Goal: Task Accomplishment & Management: Manage account settings

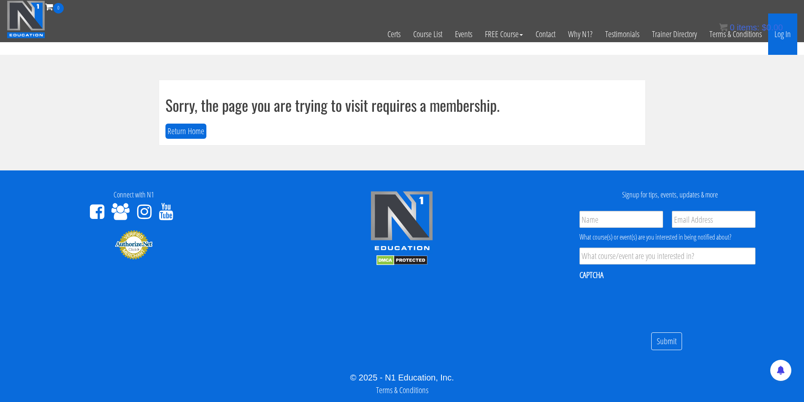
click at [776, 34] on link "Log In" at bounding box center [782, 33] width 29 height 41
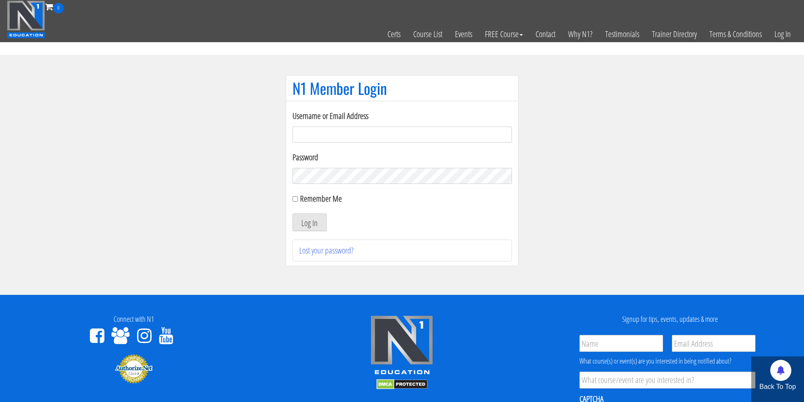
click at [344, 139] on input "Username or Email Address" at bounding box center [401, 135] width 219 height 16
type input "tsetsi_26@abv.bg"
click at [292, 213] on button "Log In" at bounding box center [309, 222] width 34 height 18
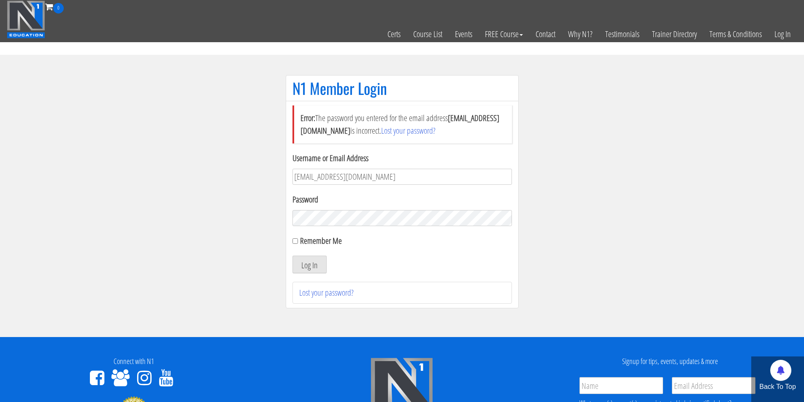
click at [292, 256] on button "Log In" at bounding box center [309, 265] width 34 height 18
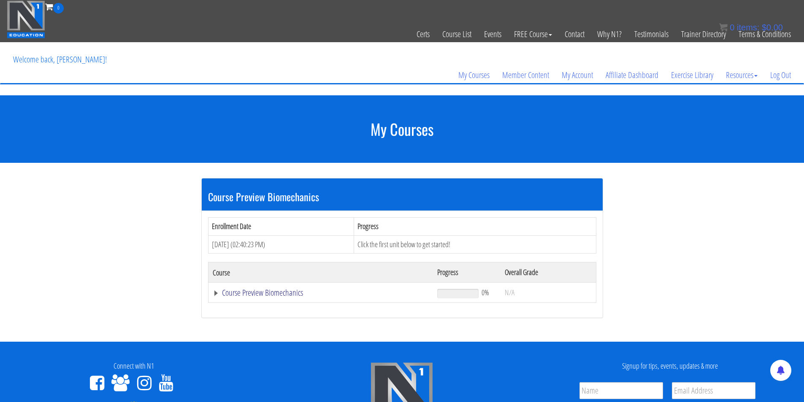
click at [261, 290] on link "Course Preview Biomechanics" at bounding box center [321, 293] width 216 height 8
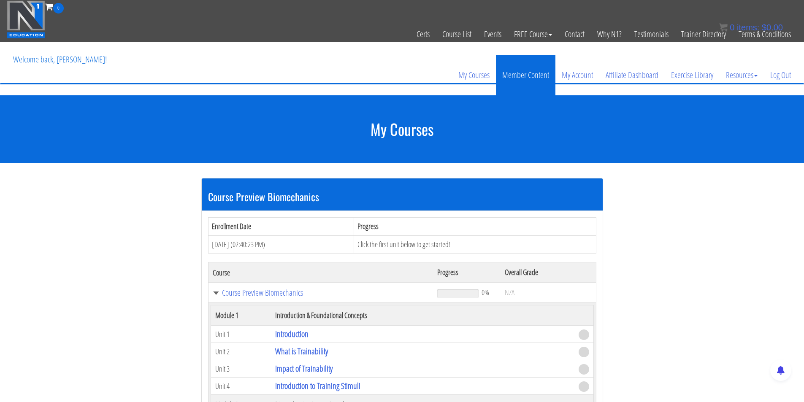
click at [517, 82] on link "Member Content" at bounding box center [525, 75] width 59 height 40
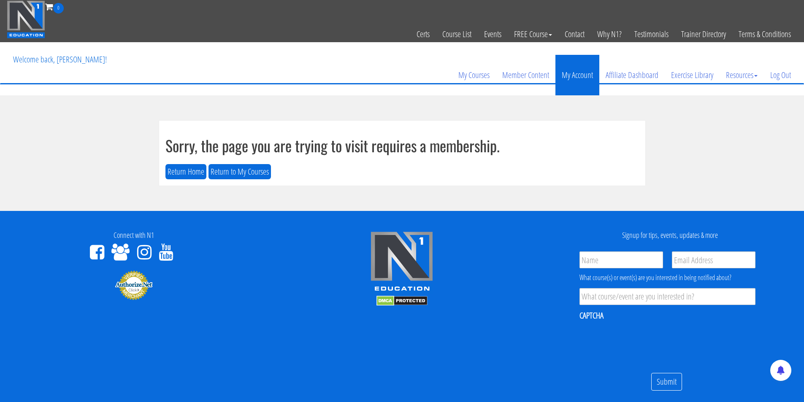
click at [565, 75] on link "My Account" at bounding box center [577, 75] width 44 height 40
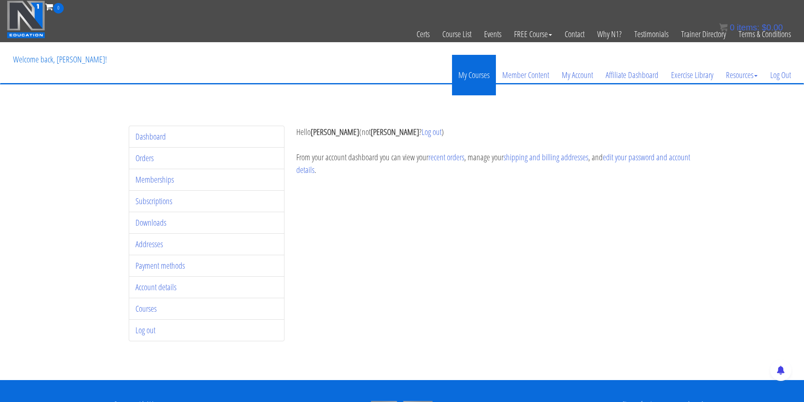
click at [467, 76] on link "My Courses" at bounding box center [474, 75] width 44 height 40
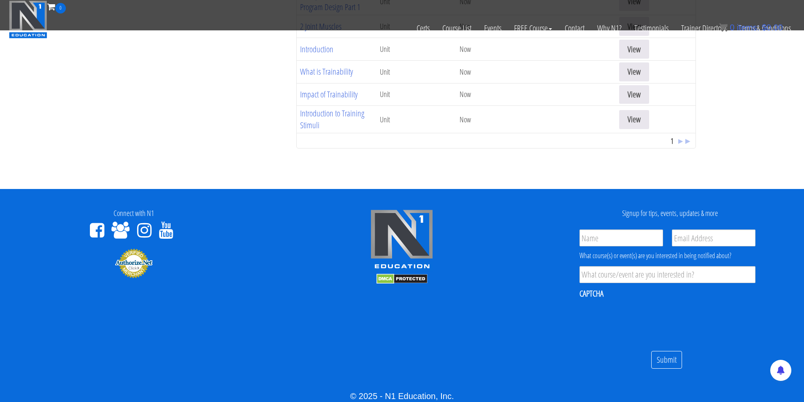
scroll to position [223, 0]
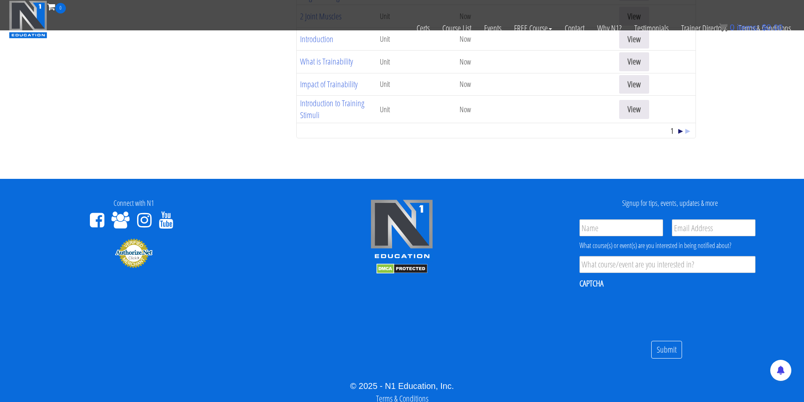
click at [678, 132] on span "▸" at bounding box center [680, 130] width 4 height 11
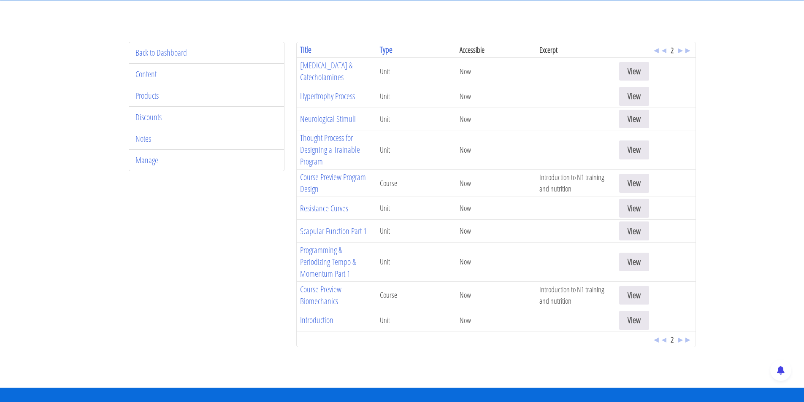
scroll to position [84, 0]
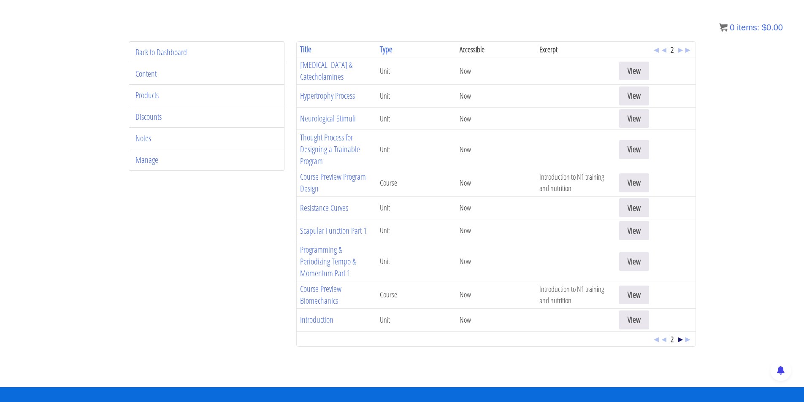
click at [678, 333] on span "▸" at bounding box center [680, 338] width 4 height 11
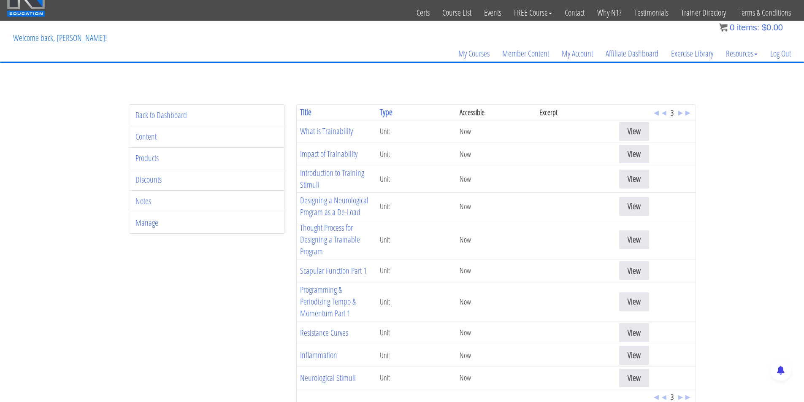
scroll to position [42, 0]
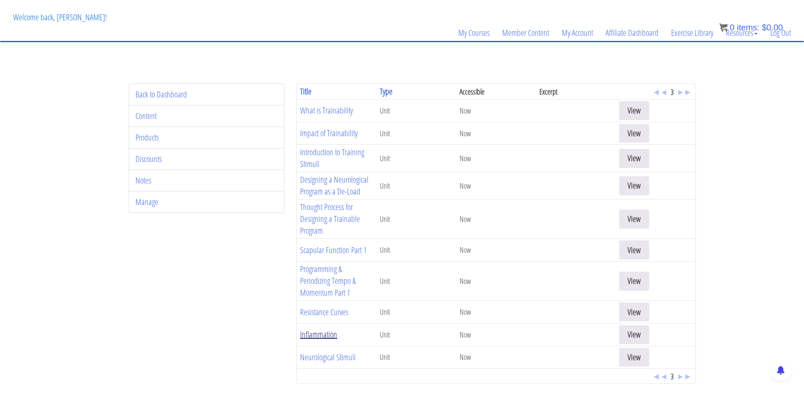
click at [315, 335] on link "Inflammation" at bounding box center [318, 334] width 37 height 11
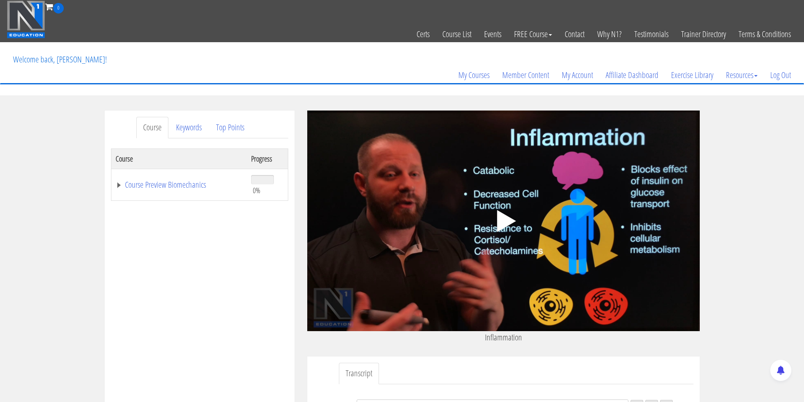
click at [495, 219] on icon ".fp-color-play{opacity:0.65;}.controlbutton{fill:#fff;}" at bounding box center [503, 220] width 53 height 53
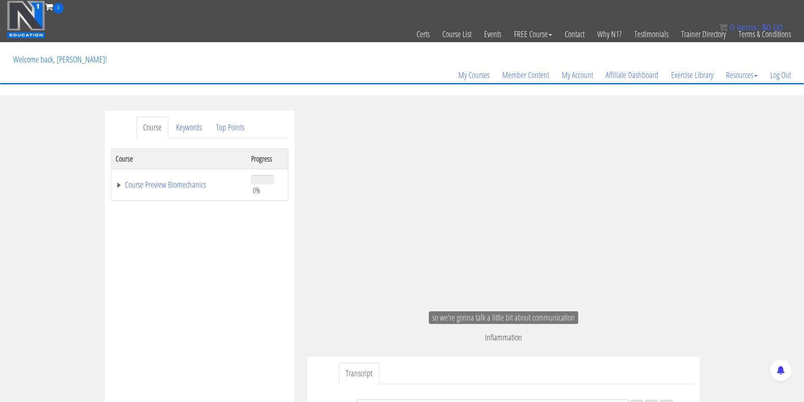
scroll to position [11, 0]
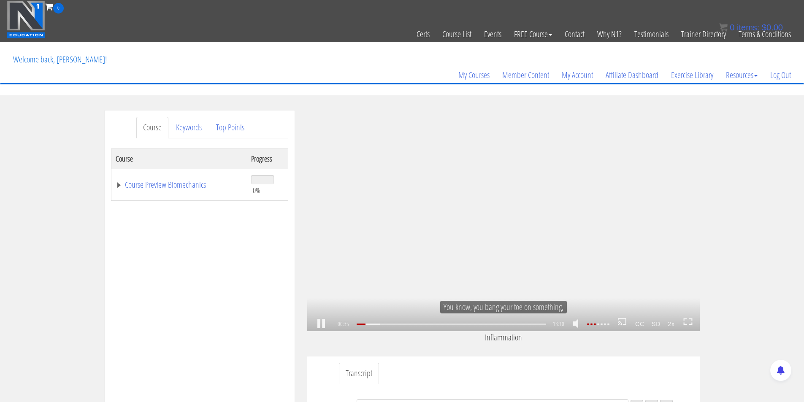
click at [667, 325] on strong "2x" at bounding box center [671, 323] width 14 height 13
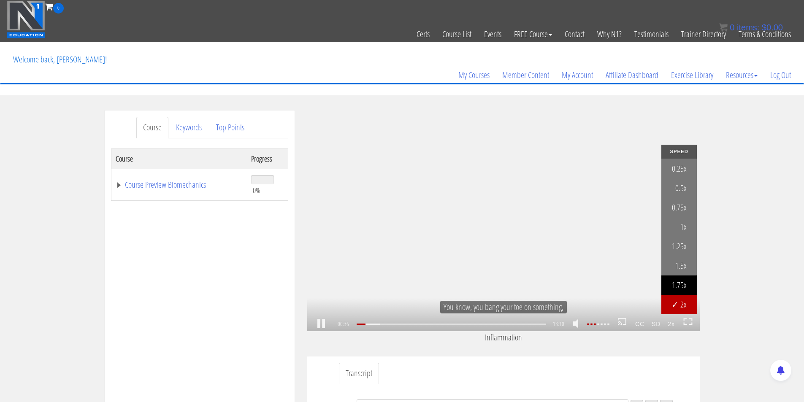
scroll to position [24, 0]
click at [682, 285] on link "1.75x" at bounding box center [678, 284] width 35 height 19
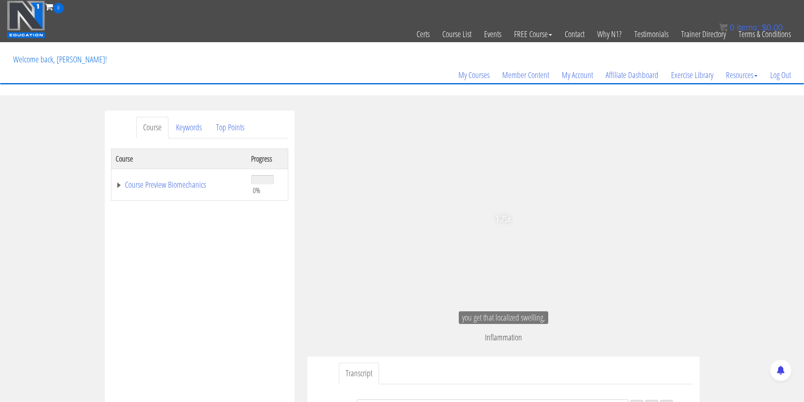
click at [190, 294] on div "Course Progress Course Preview Biomechanics 0% Module 1 Introduction & Foundati…" at bounding box center [199, 359] width 177 height 422
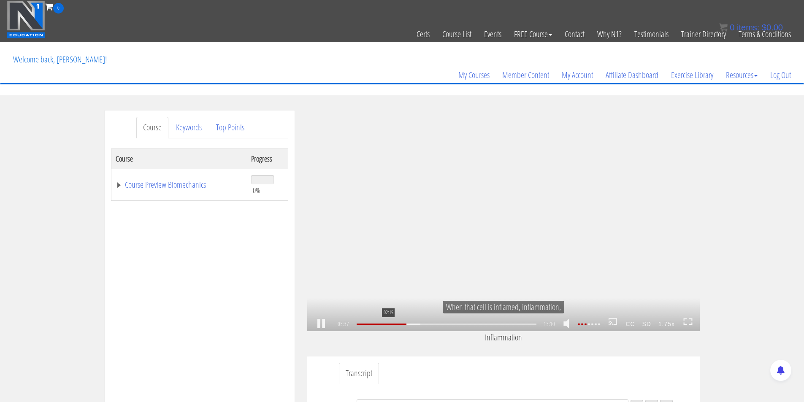
click at [387, 325] on div "02:15" at bounding box center [446, 324] width 180 height 1
click at [458, 182] on div "1.75x .a{fill:#000;opacity:0.65;}.b{fill:#fff;opacity:1.0;} .fp-color-play{opac…" at bounding box center [503, 221] width 392 height 221
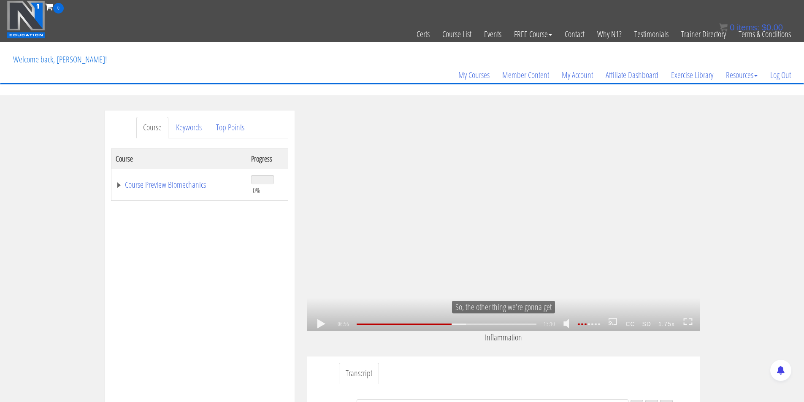
click at [409, 233] on div "1.75x .a{fill:#000;opacity:0.65;}.b{fill:#fff;opacity:1.0;} .fp-color-play{opac…" at bounding box center [503, 221] width 392 height 221
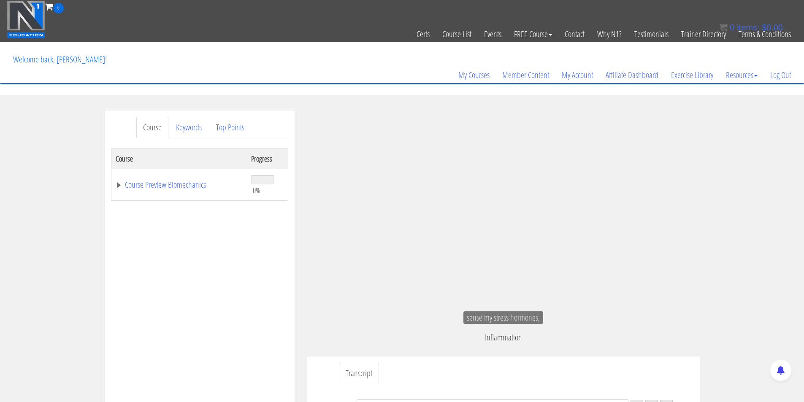
click at [736, 203] on div "Course Keywords Top Points Course Progress Course Preview Biomechanics 0% Modul…" at bounding box center [402, 349] width 804 height 476
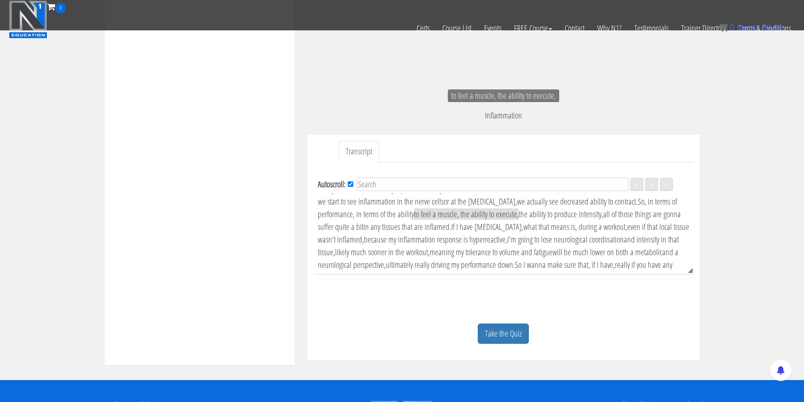
scroll to position [1125, 0]
click at [349, 182] on input "Autoscroll:" at bounding box center [350, 183] width 5 height 5
checkbox input "false"
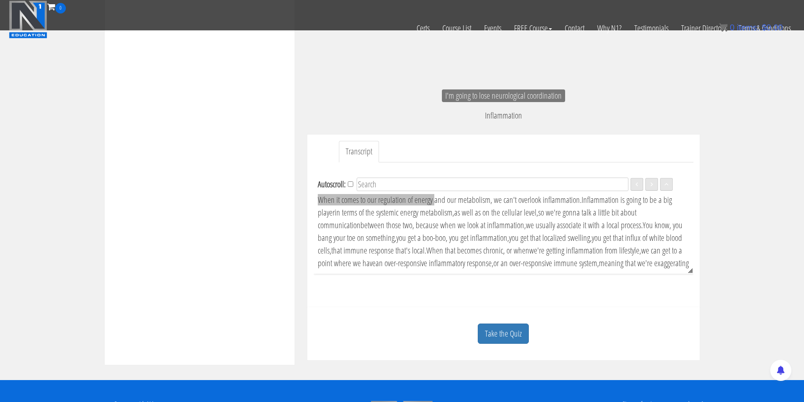
drag, startPoint x: 516, startPoint y: 236, endPoint x: 320, endPoint y: 194, distance: 200.5
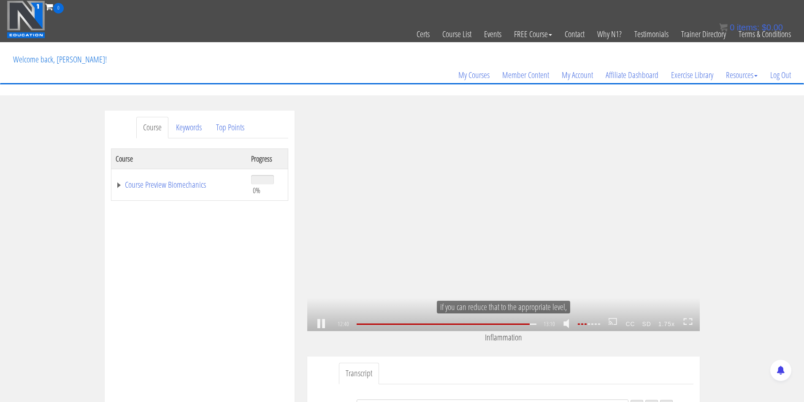
click at [648, 324] on strong "SD" at bounding box center [646, 323] width 16 height 13
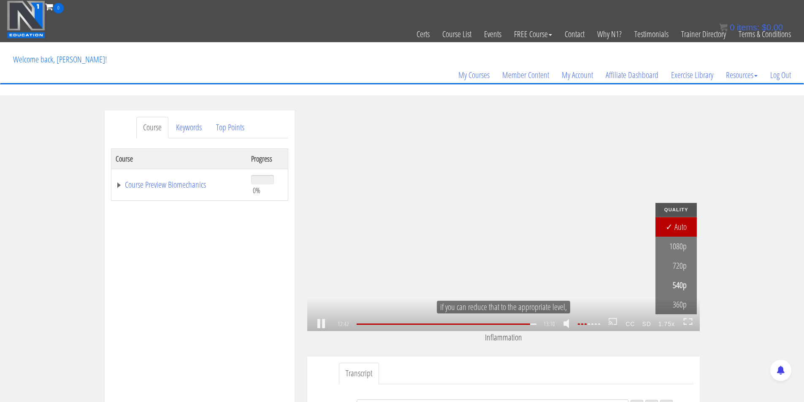
click at [648, 324] on strong "SD" at bounding box center [646, 323] width 16 height 13
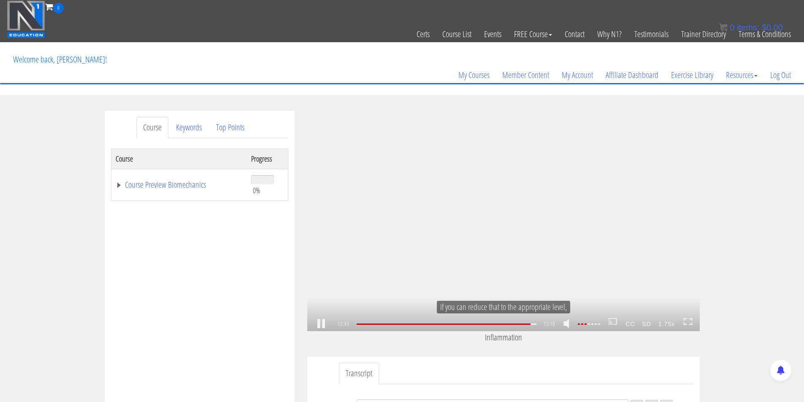
click at [648, 324] on strong "SD" at bounding box center [646, 323] width 16 height 13
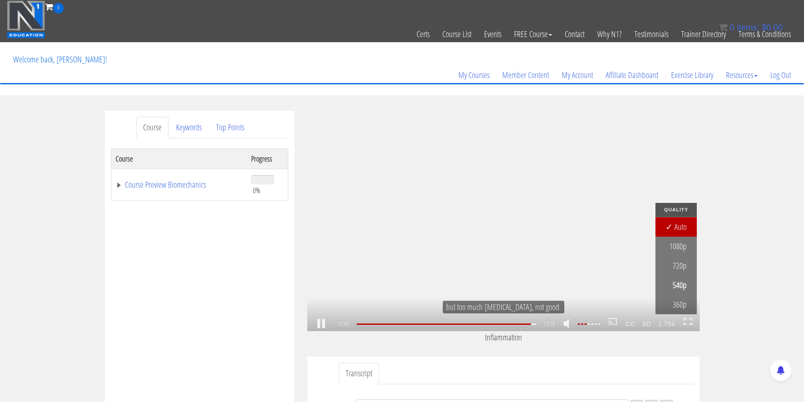
click at [633, 324] on strong "CC" at bounding box center [630, 323] width 16 height 13
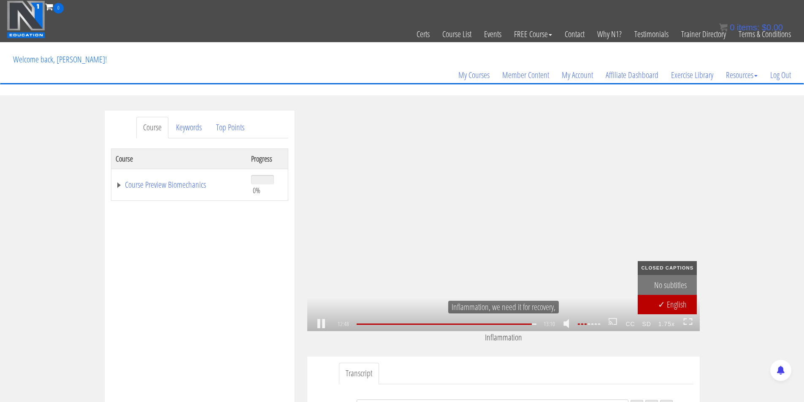
click at [633, 324] on strong "CC" at bounding box center [630, 323] width 16 height 13
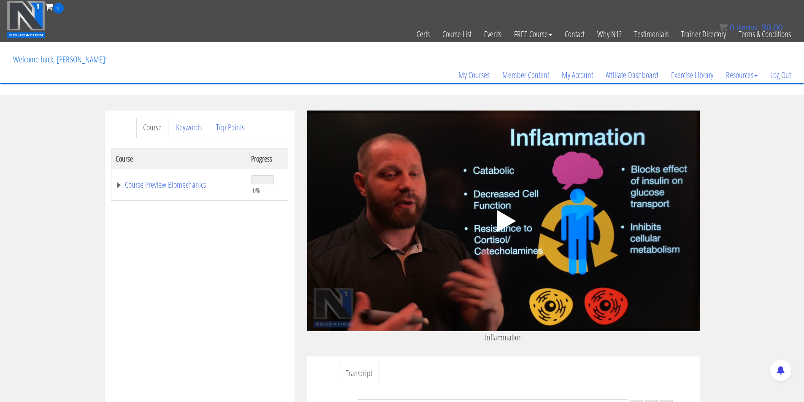
click at [219, 321] on div "Course Progress Course Preview Biomechanics 0% Module 1 Introduction & Foundati…" at bounding box center [199, 359] width 177 height 422
click at [506, 200] on icon ".fp-color-play{opacity:0.65;}.controlbutton{fill:#fff;}" at bounding box center [503, 220] width 53 height 53
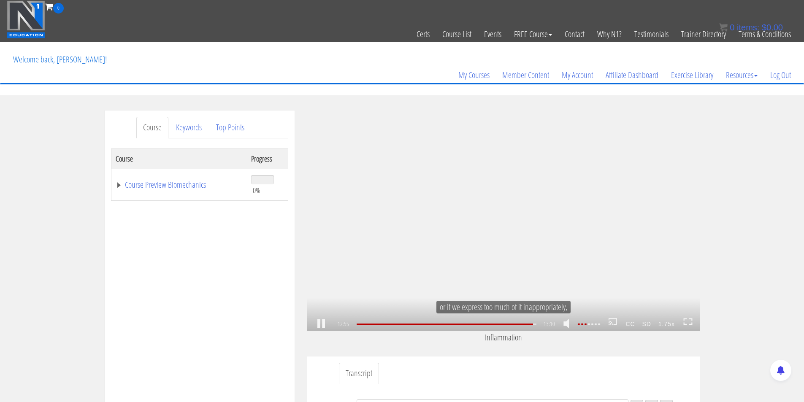
scroll to position [1177, 0]
click at [464, 253] on div ".a{fill:#000;opacity:0.65;}.b{fill:#fff;opacity:1.0;} .fp-color-play{opacity:0.…" at bounding box center [503, 221] width 392 height 221
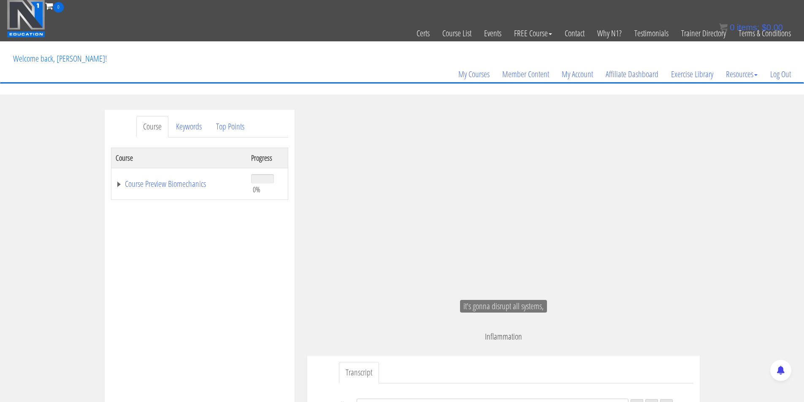
scroll to position [0, 0]
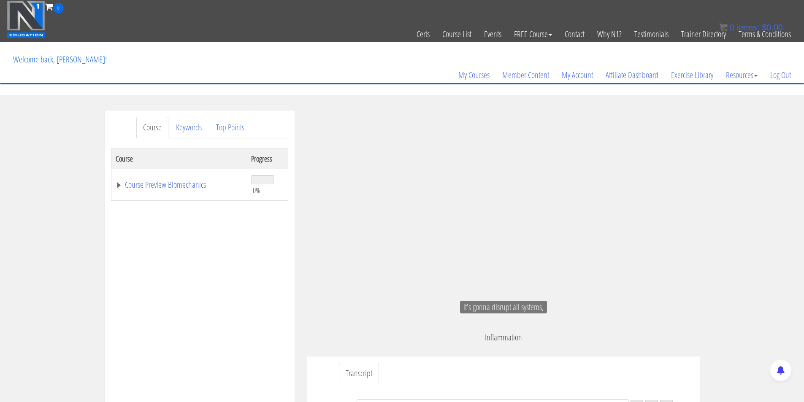
click at [231, 318] on div "Course Progress Course Preview Biomechanics 0% Module 1 Introduction & Foundati…" at bounding box center [199, 359] width 177 height 422
click at [16, 273] on div "Course Keywords Top Points Course Progress Course Preview Biomechanics 0% Modul…" at bounding box center [402, 349] width 804 height 476
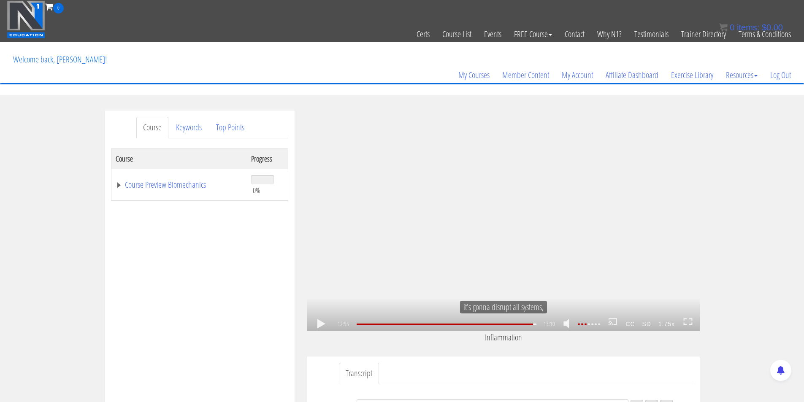
click at [321, 324] on link at bounding box center [321, 324] width 14 height 0
click at [665, 327] on strong "1.75x" at bounding box center [666, 323] width 24 height 13
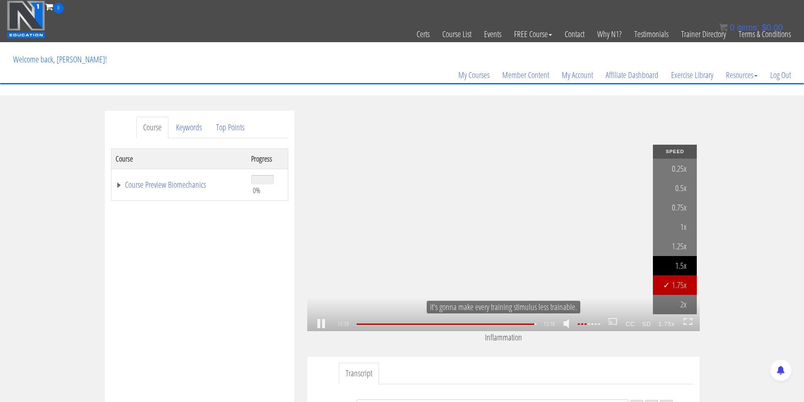
click at [683, 261] on link "1.5x" at bounding box center [675, 265] width 44 height 19
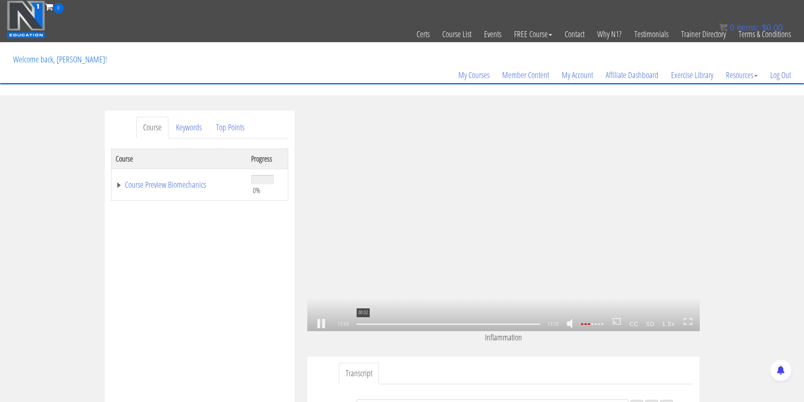
click at [356, 325] on div "00:02" at bounding box center [447, 324] width 183 height 1
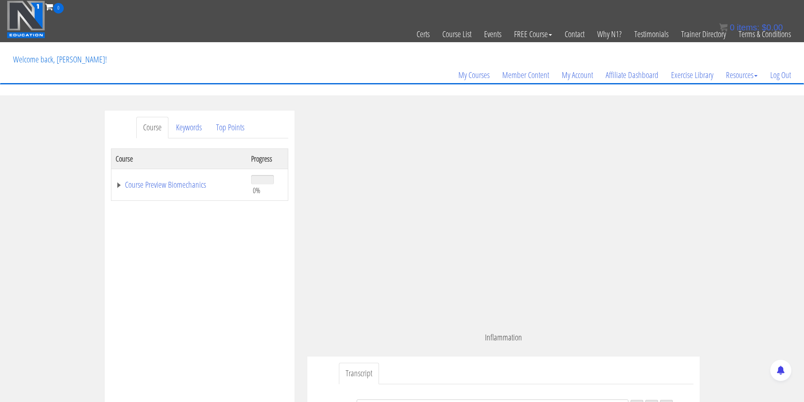
scroll to position [0, 0]
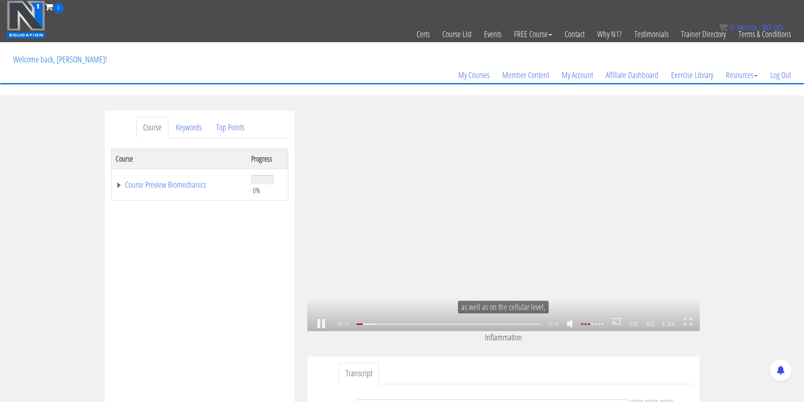
click at [691, 324] on icon at bounding box center [690, 324] width 3 height 2
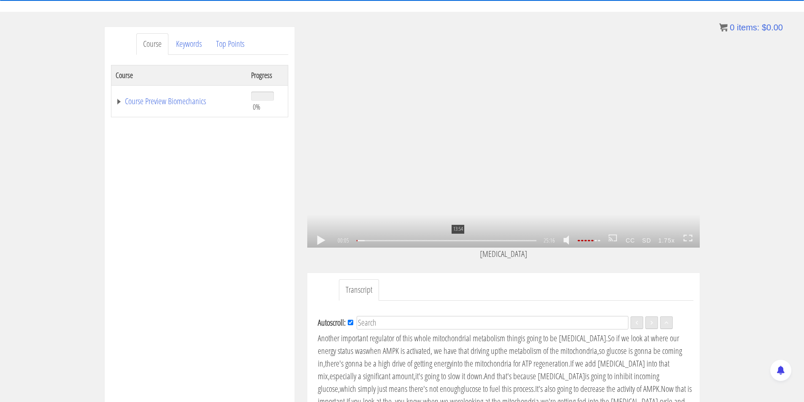
scroll to position [84, 0]
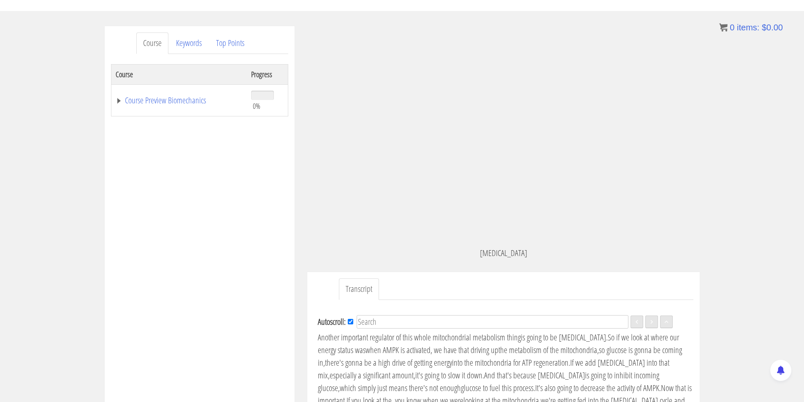
click at [755, 292] on div "Course Keywords Top Points Course Progress Course Preview Biomechanics 0% Modul…" at bounding box center [402, 264] width 804 height 476
click at [185, 44] on link "Keywords" at bounding box center [188, 43] width 39 height 22
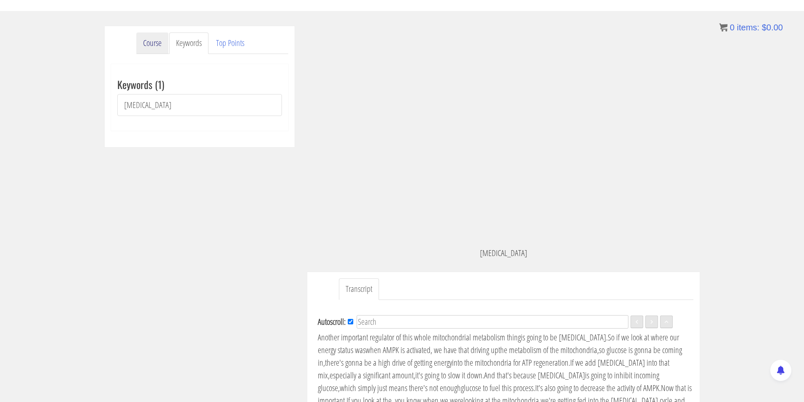
click at [148, 43] on link "Course" at bounding box center [152, 43] width 32 height 22
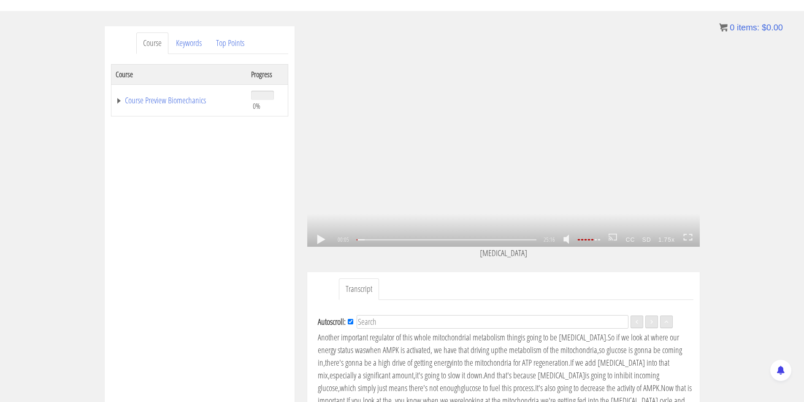
click at [478, 166] on div ".a{fill:#000;opacity:0.65;}.b{fill:#fff;opacity:1.0;} .fp-color-play{opacity:0.…" at bounding box center [503, 136] width 392 height 221
click at [316, 240] on link at bounding box center [321, 240] width 14 height 0
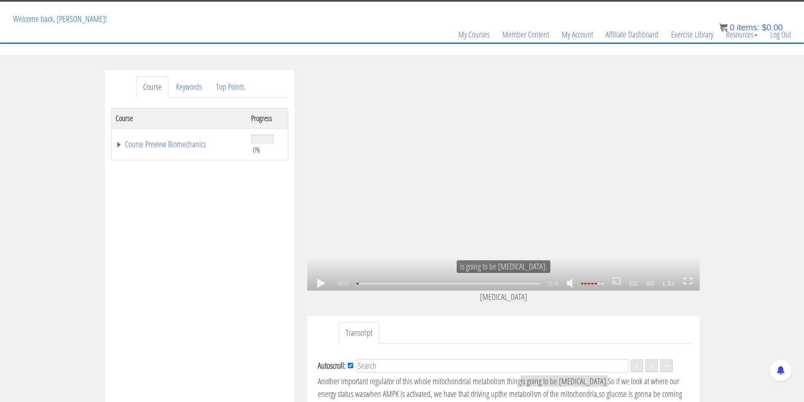
scroll to position [0, 0]
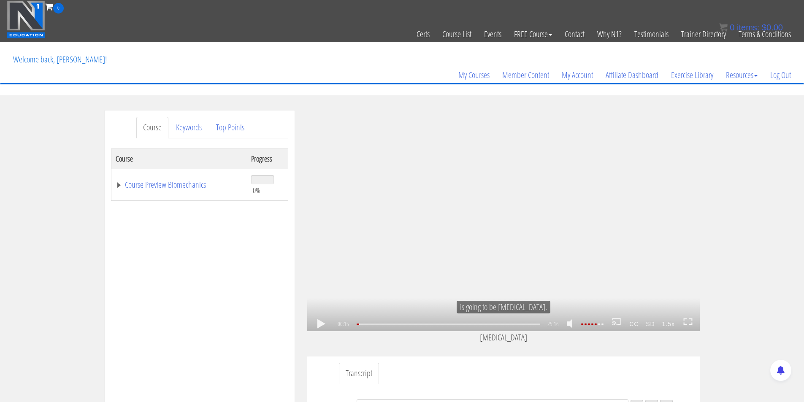
click at [316, 324] on link at bounding box center [321, 324] width 14 height 0
click at [687, 321] on icon at bounding box center [687, 321] width 9 height 7
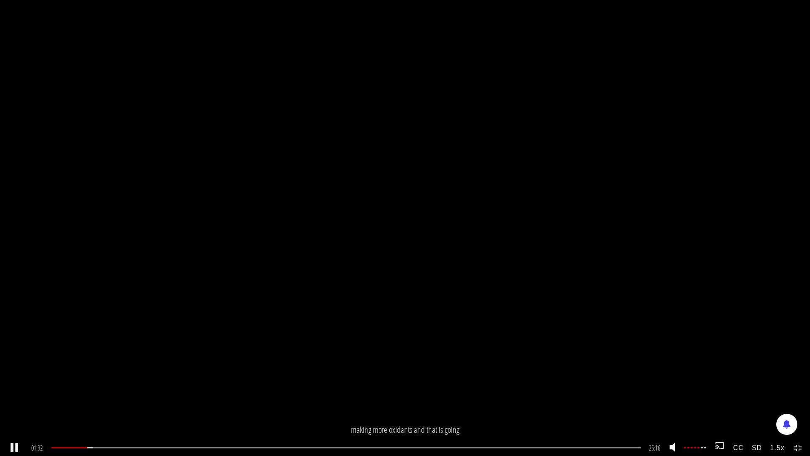
click at [696, 402] on div at bounding box center [695, 447] width 24 height 1
click at [799, 402] on icon at bounding box center [798, 447] width 9 height 7
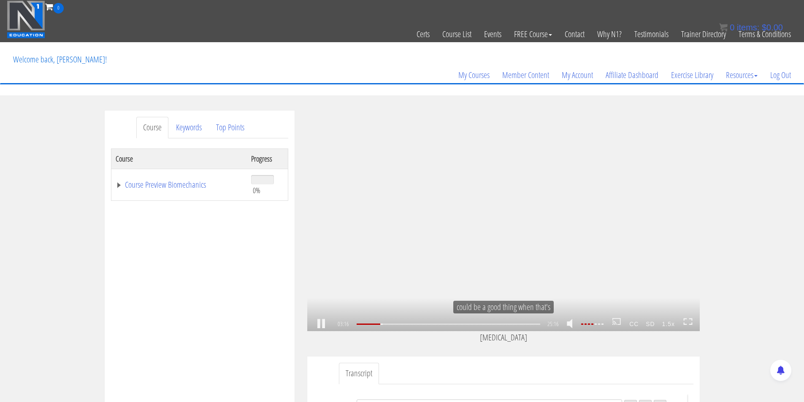
scroll to position [251, 0]
click at [394, 325] on div "05:06" at bounding box center [447, 324] width 183 height 1
click at [419, 324] on div "08:31" at bounding box center [447, 324] width 183 height 1
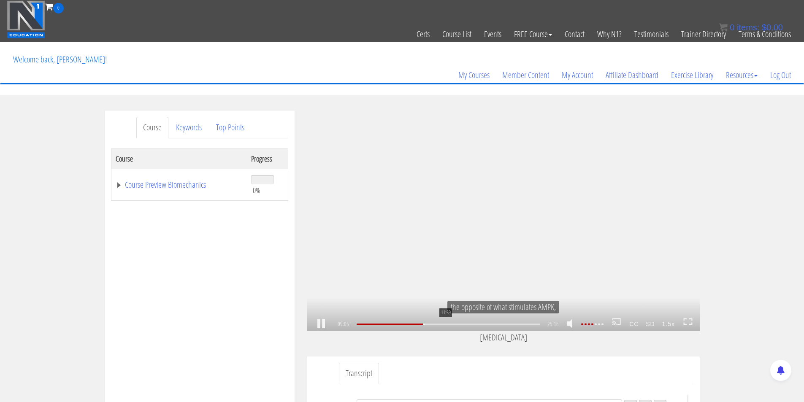
drag, startPoint x: 445, startPoint y: 321, endPoint x: 450, endPoint y: 321, distance: 5.1
click at [445, 324] on div "11:59" at bounding box center [447, 324] width 183 height 1
click at [484, 325] on div "17:21" at bounding box center [447, 324] width 183 height 1
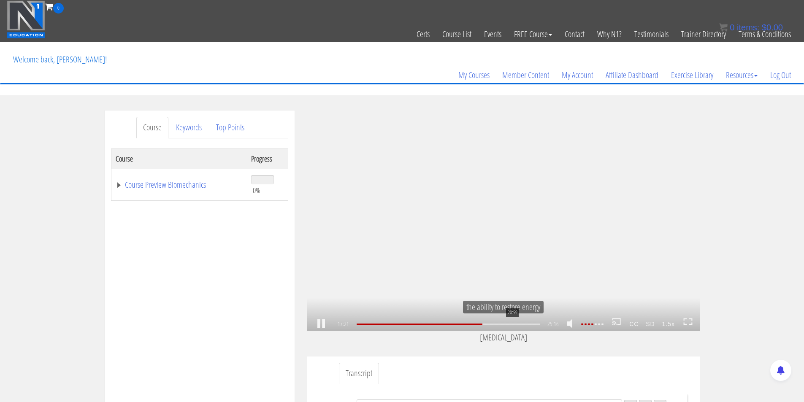
click at [511, 325] on div "20:59" at bounding box center [447, 324] width 183 height 1
click at [534, 325] on div "24:00" at bounding box center [447, 324] width 183 height 1
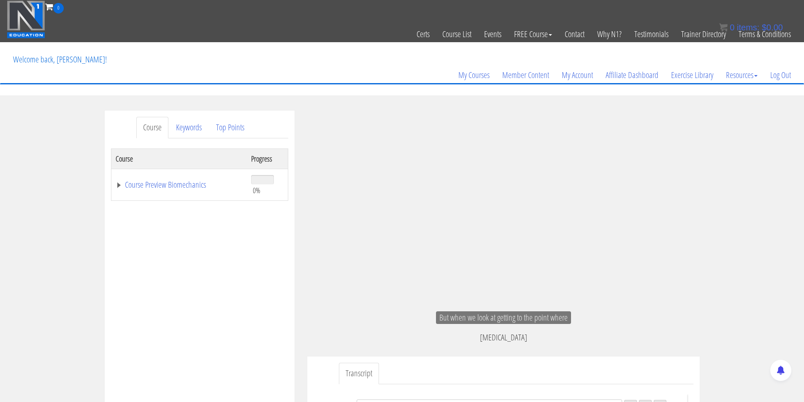
scroll to position [2125, 0]
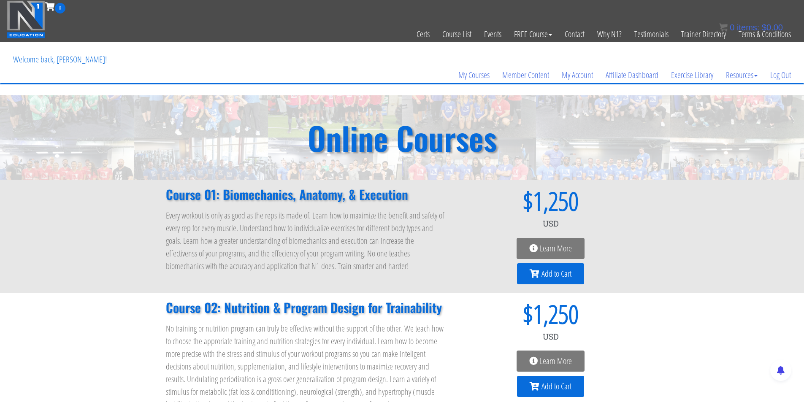
click at [553, 249] on span "Learn More" at bounding box center [556, 248] width 32 height 8
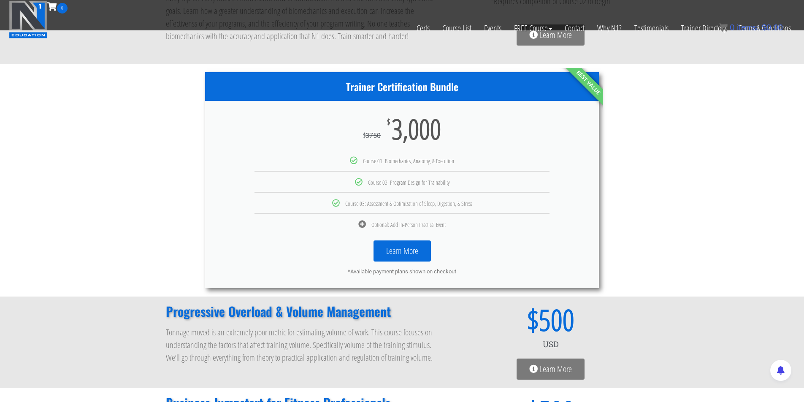
scroll to position [633, 0]
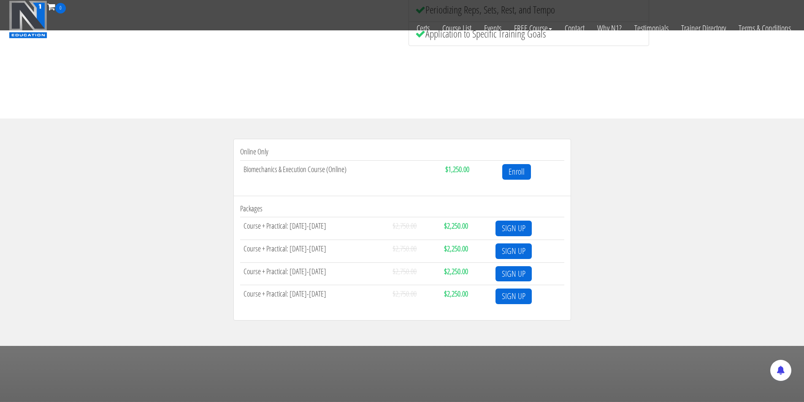
scroll to position [253, 0]
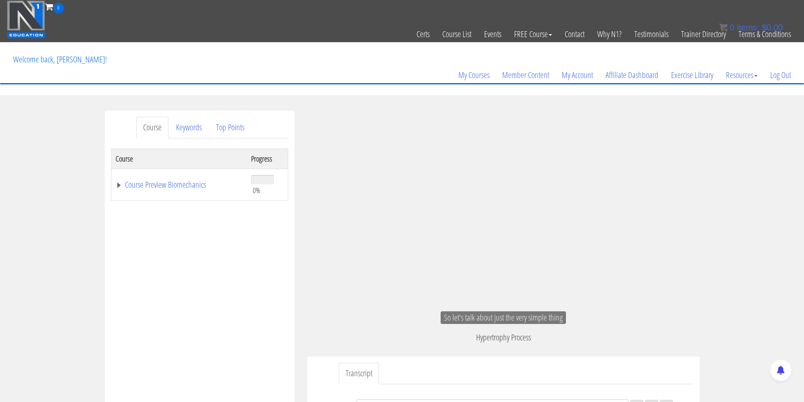
click at [27, 201] on div "Course Keywords Top Points Course Progress Course Preview Biomechanics 0% Modul…" at bounding box center [402, 349] width 804 height 476
click at [236, 338] on div "Course Progress Course Preview Biomechanics 0% Module 1 Introduction & Foundati…" at bounding box center [199, 359] width 177 height 422
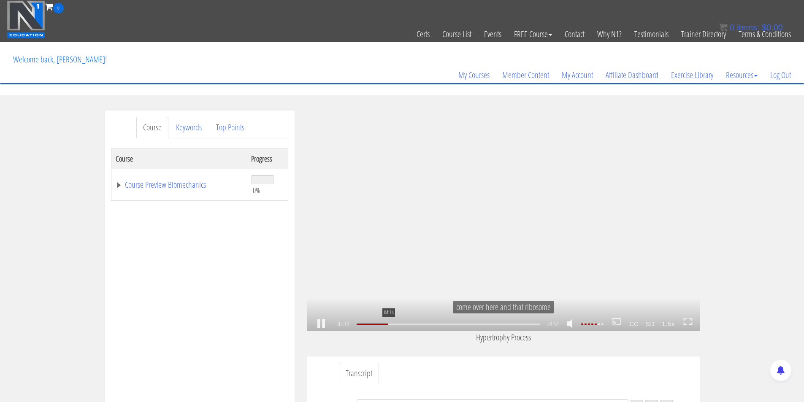
click at [388, 324] on div "04:14" at bounding box center [447, 324] width 183 height 1
click at [401, 324] on div "05:59" at bounding box center [447, 324] width 183 height 1
click at [424, 324] on div "09:00" at bounding box center [447, 324] width 183 height 1
click at [460, 325] on div "13:53" at bounding box center [447, 324] width 183 height 1
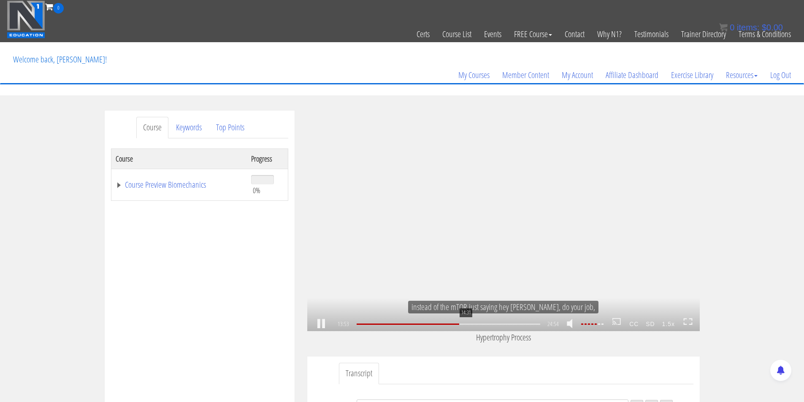
scroll to position [1201, 0]
click at [496, 324] on div "18:40" at bounding box center [447, 324] width 183 height 1
click at [524, 324] on div "22:22" at bounding box center [447, 324] width 183 height 1
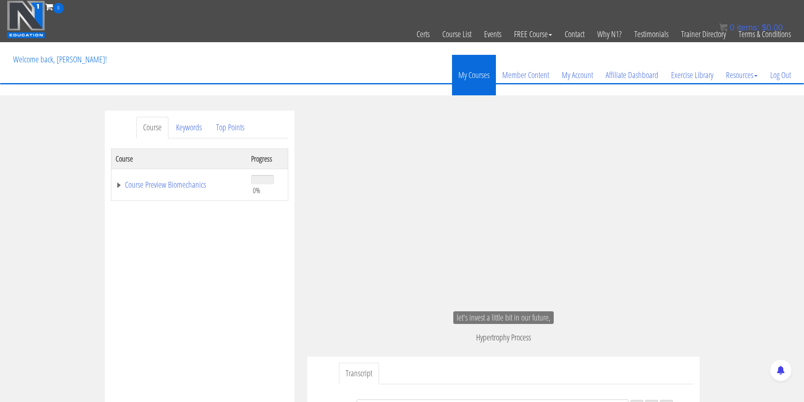
click at [480, 72] on link "My Courses" at bounding box center [474, 75] width 44 height 40
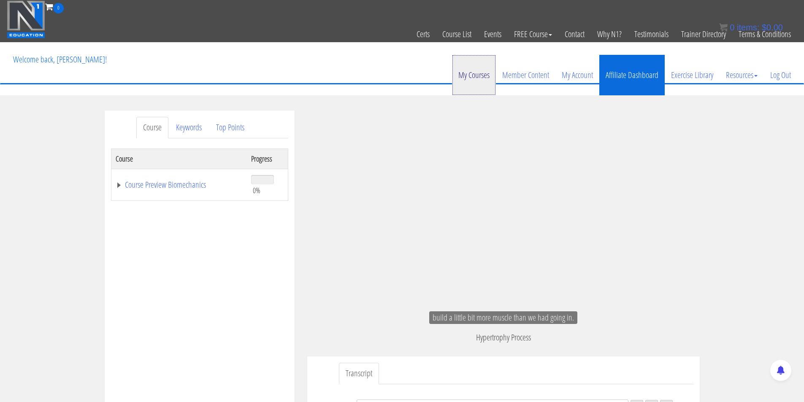
scroll to position [1998, 0]
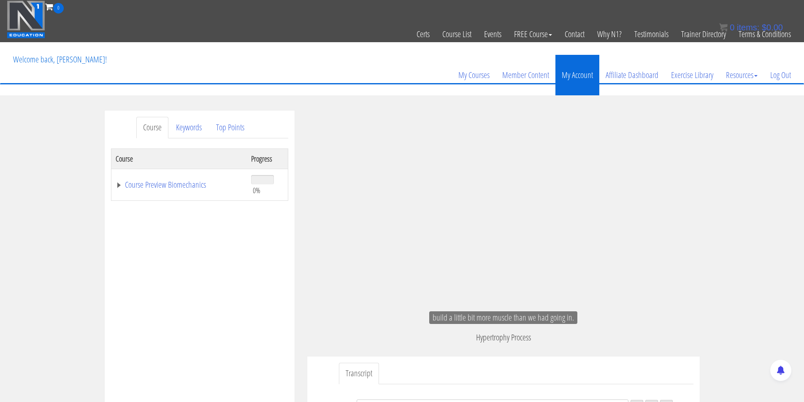
click at [577, 76] on link "My Account" at bounding box center [577, 75] width 44 height 40
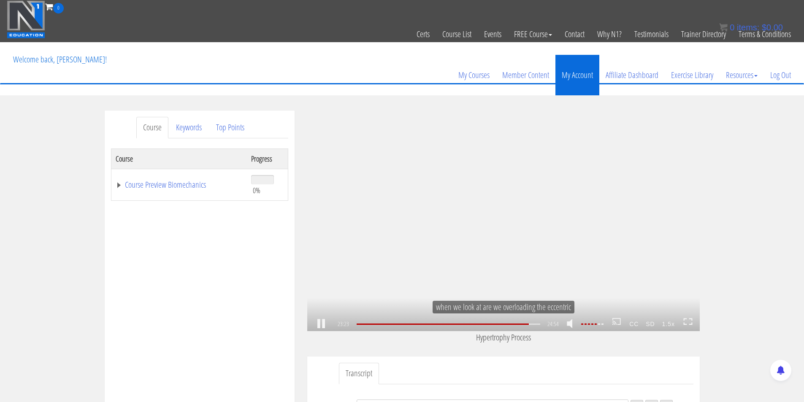
scroll to position [2074, 0]
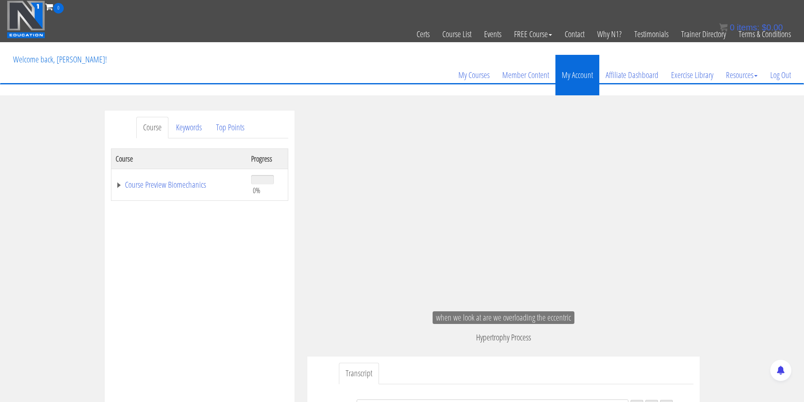
click at [575, 76] on link "My Account" at bounding box center [577, 75] width 44 height 40
click at [576, 76] on link "My Account" at bounding box center [577, 75] width 44 height 40
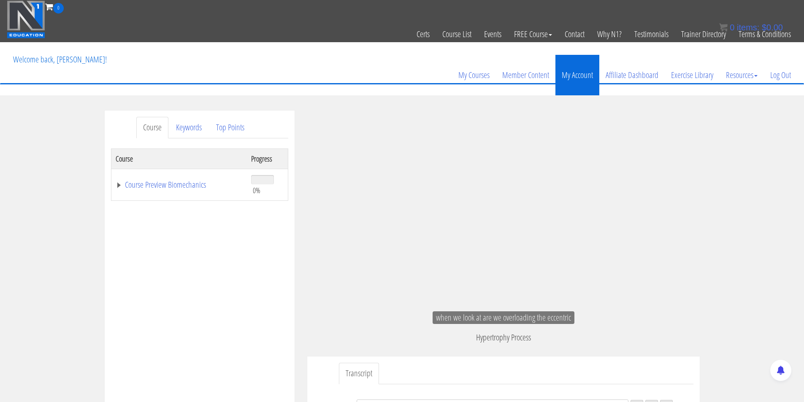
click at [576, 76] on link "My Account" at bounding box center [577, 75] width 44 height 40
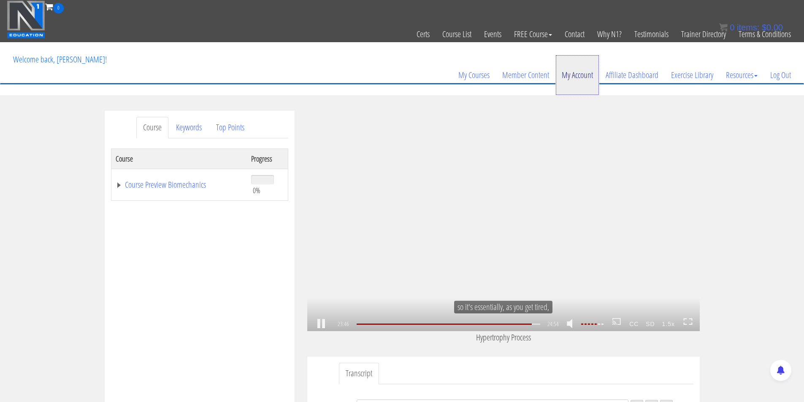
scroll to position [2112, 0]
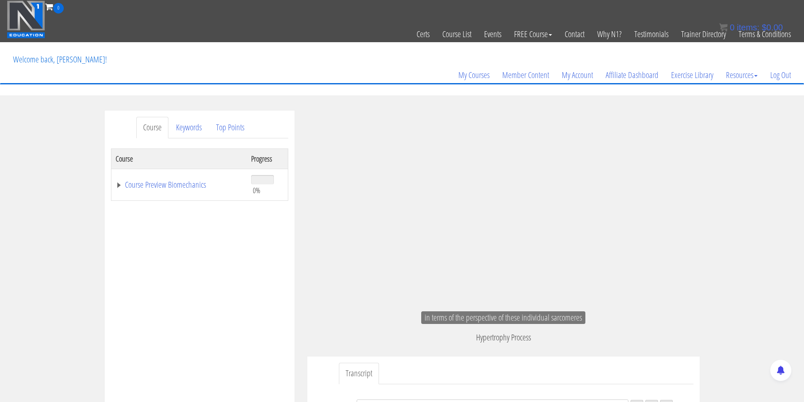
click at [763, 179] on div "Course Keywords Top Points Course Progress Course Preview Biomechanics 0% Modul…" at bounding box center [402, 349] width 804 height 476
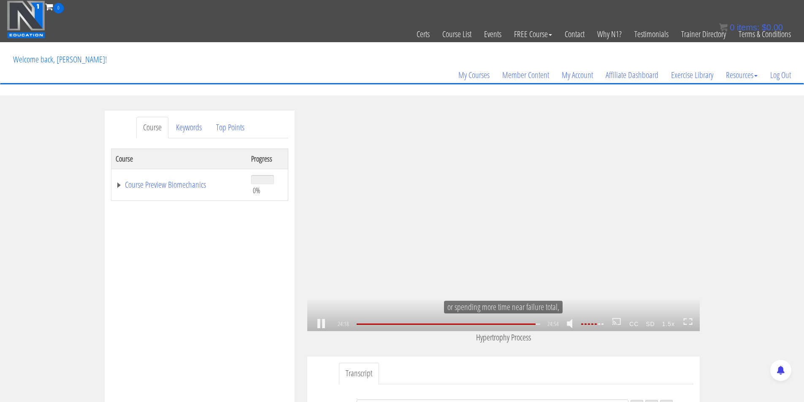
scroll to position [2164, 0]
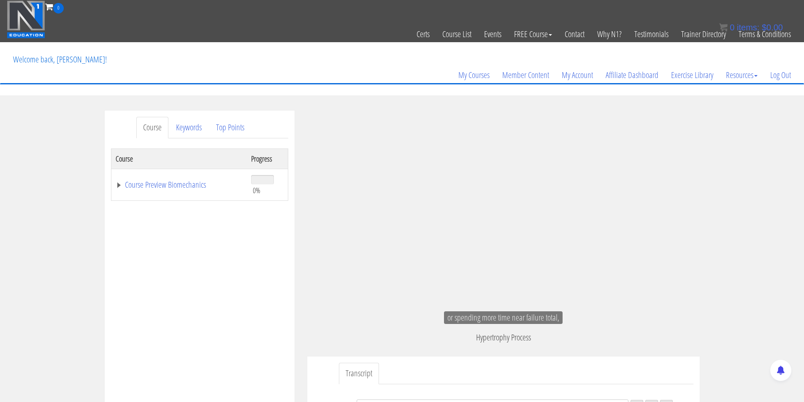
click at [751, 186] on div "Course Keywords Top Points Course Progress Course Preview Biomechanics 0% Modul…" at bounding box center [402, 349] width 804 height 476
click at [754, 171] on div "Course Keywords Top Points Course Progress Course Preview Biomechanics 0% Modul…" at bounding box center [402, 349] width 804 height 476
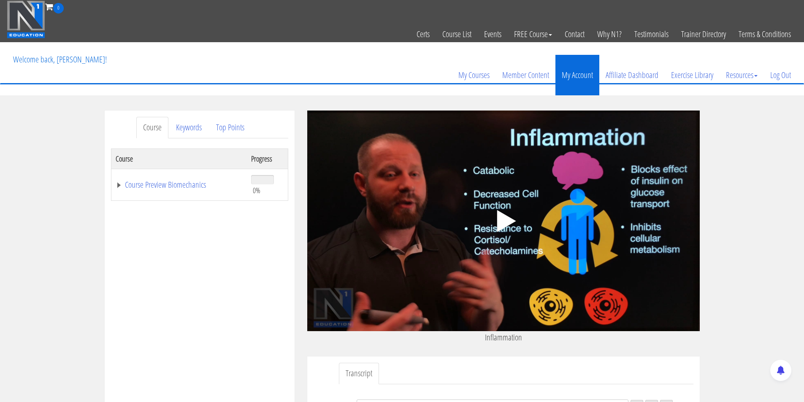
click at [575, 76] on link "My Account" at bounding box center [577, 75] width 44 height 40
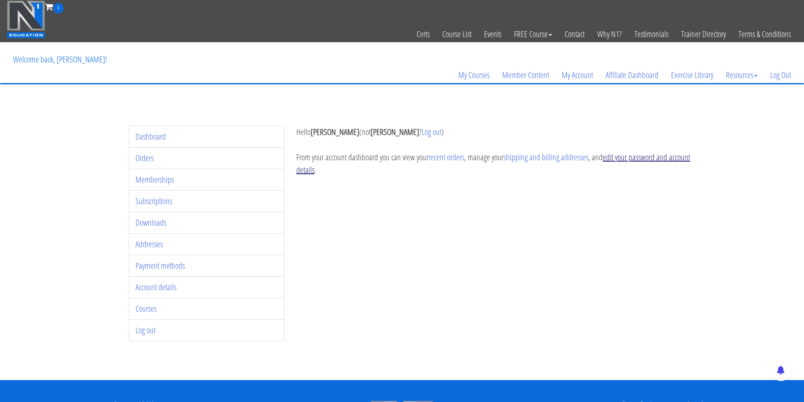
click at [656, 157] on link "edit your password and account details" at bounding box center [493, 163] width 394 height 24
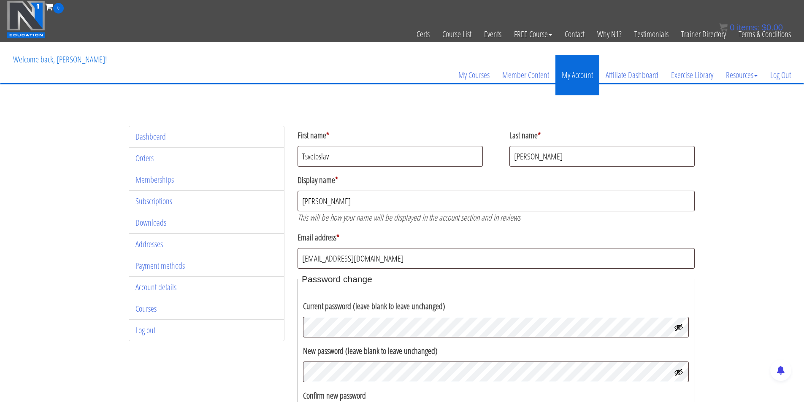
click at [579, 72] on link "My Account" at bounding box center [577, 75] width 44 height 40
click at [162, 181] on link "Memberships" at bounding box center [154, 179] width 38 height 11
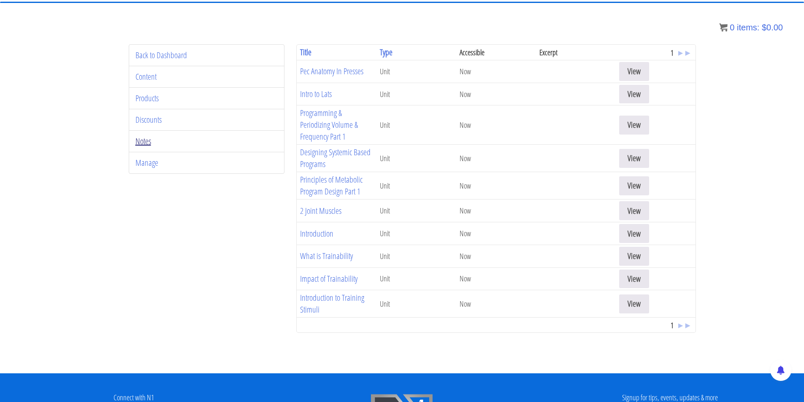
scroll to position [46, 0]
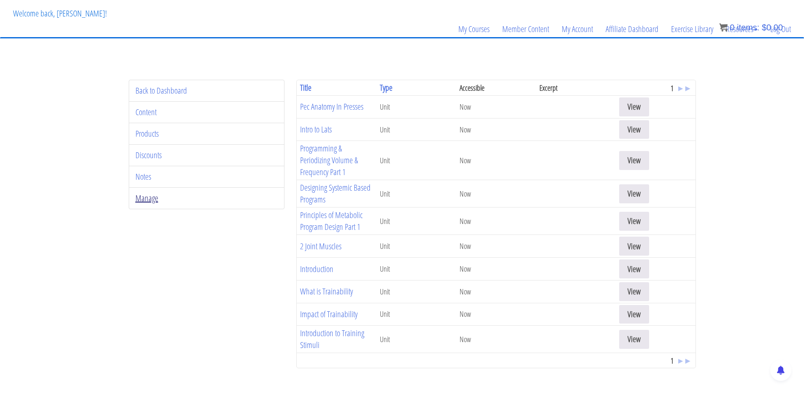
click at [151, 196] on link "Manage" at bounding box center [146, 197] width 23 height 11
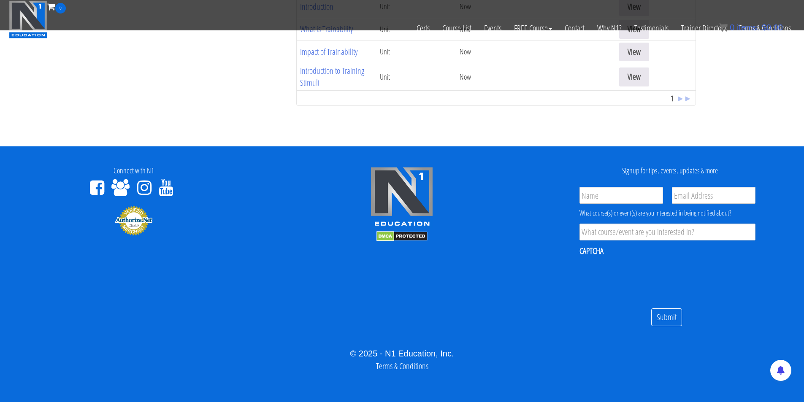
scroll to position [256, 0]
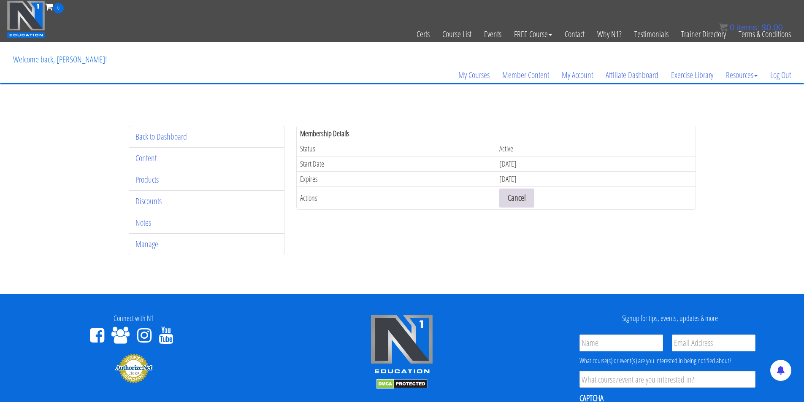
click at [515, 198] on link "Cancel" at bounding box center [516, 198] width 35 height 19
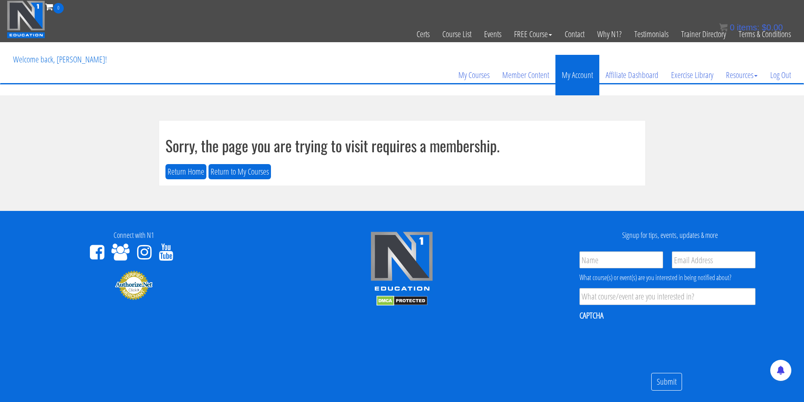
click at [577, 75] on link "My Account" at bounding box center [577, 75] width 44 height 40
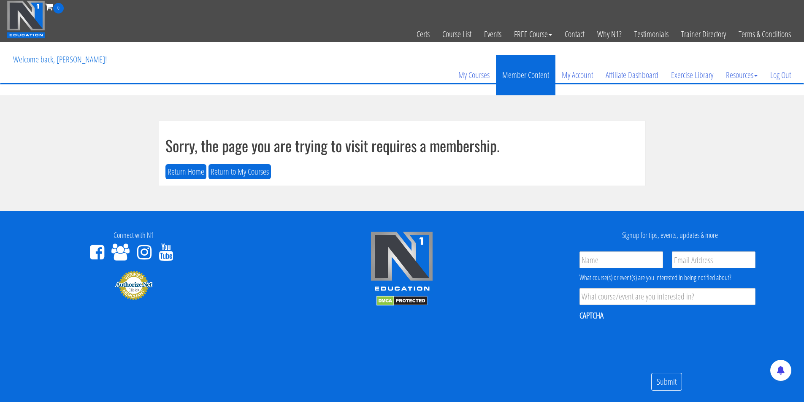
click at [529, 75] on link "Member Content" at bounding box center [525, 75] width 59 height 40
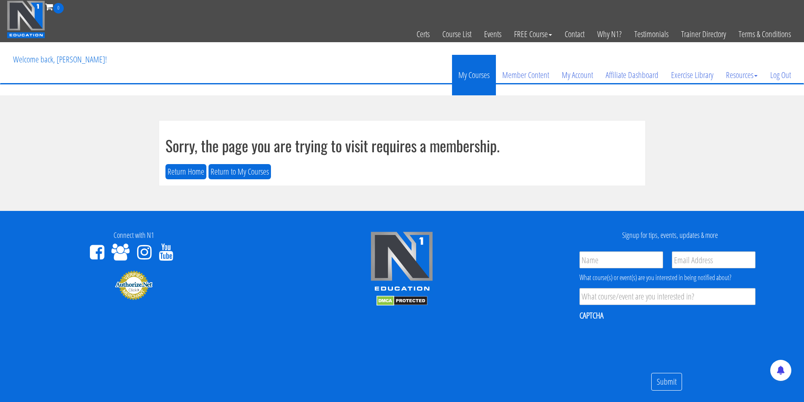
click at [471, 73] on link "My Courses" at bounding box center [474, 75] width 44 height 40
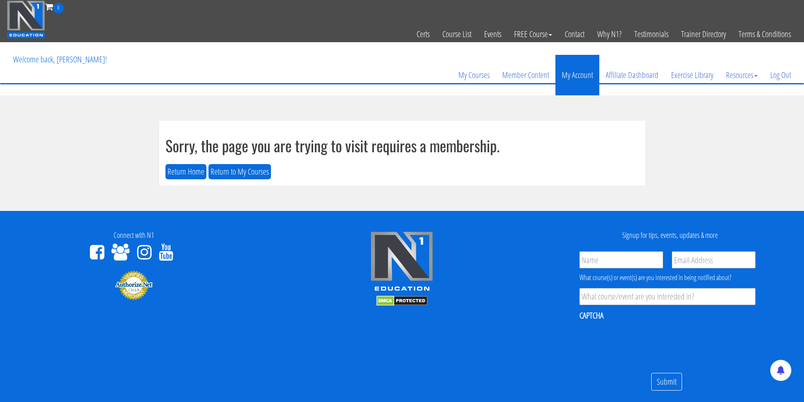
click at [564, 79] on link "My Account" at bounding box center [577, 75] width 44 height 40
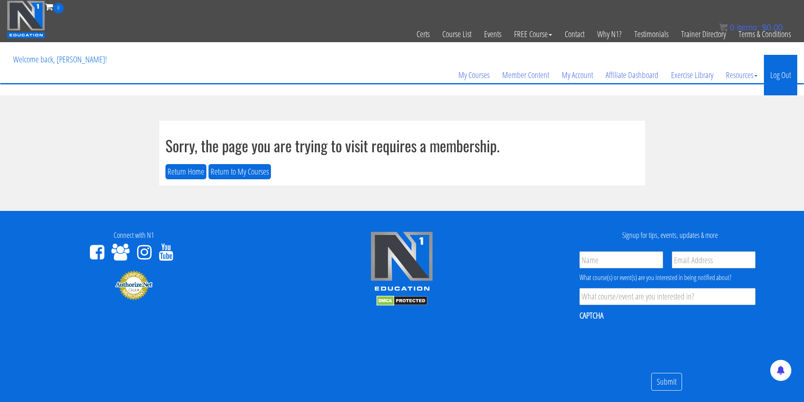
click at [775, 73] on link "Log Out" at bounding box center [780, 75] width 33 height 40
